Goal: Use online tool/utility: Utilize a website feature to perform a specific function

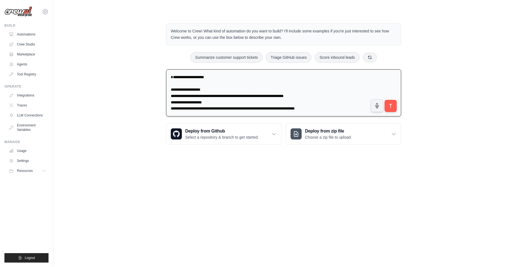
scroll to position [2, 0]
type textarea "**********"
click at [390, 104] on icon "submit" at bounding box center [391, 106] width 6 height 6
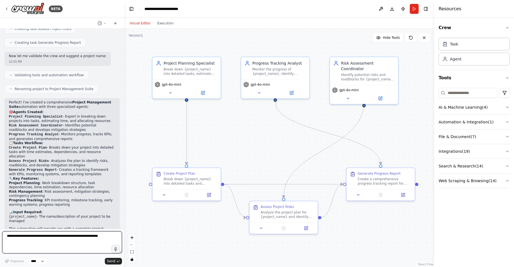
scroll to position [280, 0]
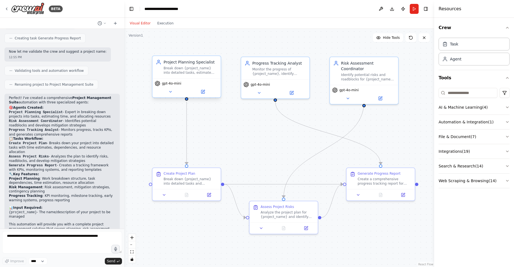
click at [190, 79] on div "gpt-4o-mini" at bounding box center [186, 87] width 68 height 19
click at [171, 90] on icon at bounding box center [170, 91] width 4 height 4
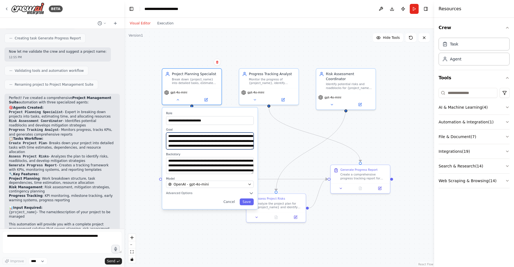
click at [208, 146] on textarea "**********" at bounding box center [210, 140] width 88 height 17
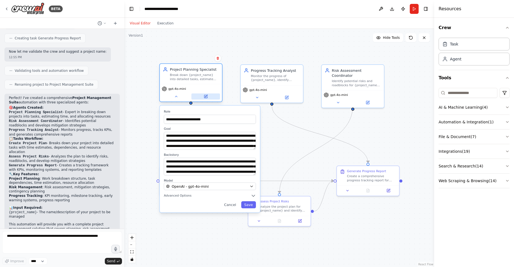
click at [211, 96] on button at bounding box center [205, 96] width 29 height 6
click at [208, 94] on button at bounding box center [205, 96] width 29 height 6
click at [205, 98] on icon at bounding box center [205, 96] width 3 height 3
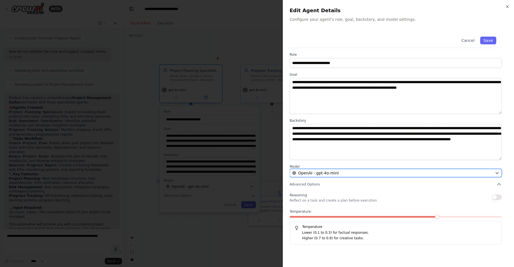
click at [488, 171] on div "OpenAI - gpt-4o-mini" at bounding box center [392, 173] width 200 height 6
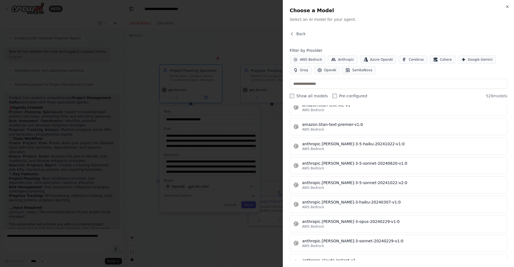
scroll to position [505, 0]
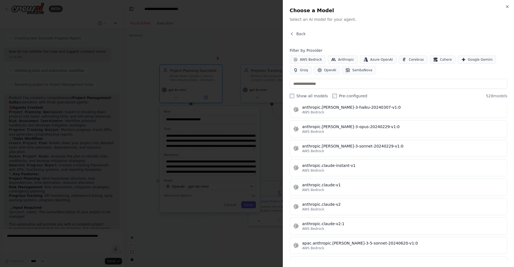
click at [228, 34] on div at bounding box center [257, 133] width 514 height 267
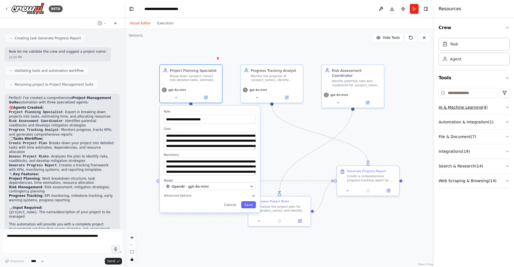
click at [504, 106] on button "AI & Machine Learning ( 4 )" at bounding box center [473, 107] width 71 height 14
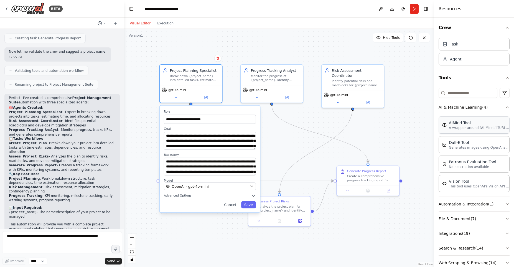
click at [484, 129] on p "A wrapper around [AI-Minds](https://mindsdb.com/minds). Useful for when you nee…" at bounding box center [478, 127] width 61 height 4
click at [370, 136] on div ".deletable-edge-delete-btn { width: 20px; height: 20px; border: 0px solid #ffff…" at bounding box center [279, 148] width 310 height 238
click at [417, 10] on button "Run" at bounding box center [413, 9] width 9 height 10
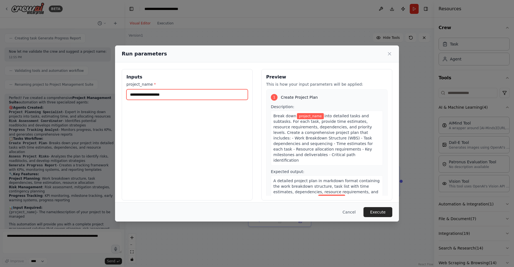
click at [160, 94] on input "project_name *" at bounding box center [186, 94] width 121 height 11
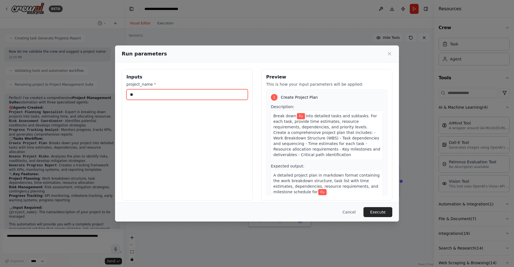
type input "*"
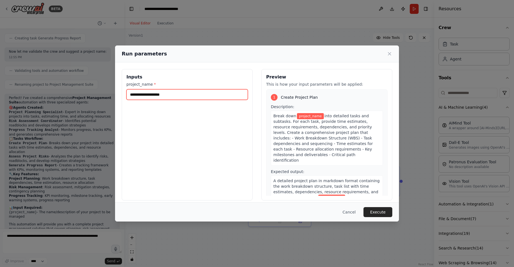
type input "*"
type input "**********"
click at [393, 211] on div "Cancel Execute" at bounding box center [257, 211] width 284 height 19
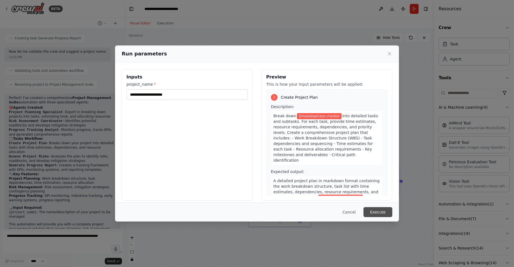
click at [378, 210] on button "Execute" at bounding box center [377, 212] width 29 height 10
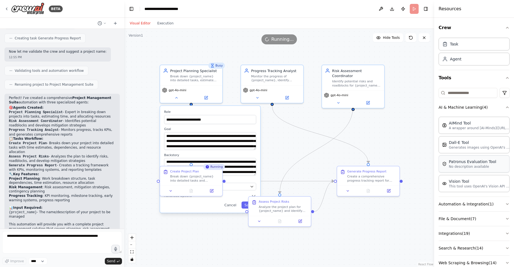
click at [492, 165] on p "No description available" at bounding box center [471, 166] width 47 height 4
click at [273, 143] on div ".deletable-edge-delete-btn { width: 20px; height: 20px; border: 0px solid #ffff…" at bounding box center [279, 148] width 310 height 238
